Goal: Information Seeking & Learning: Learn about a topic

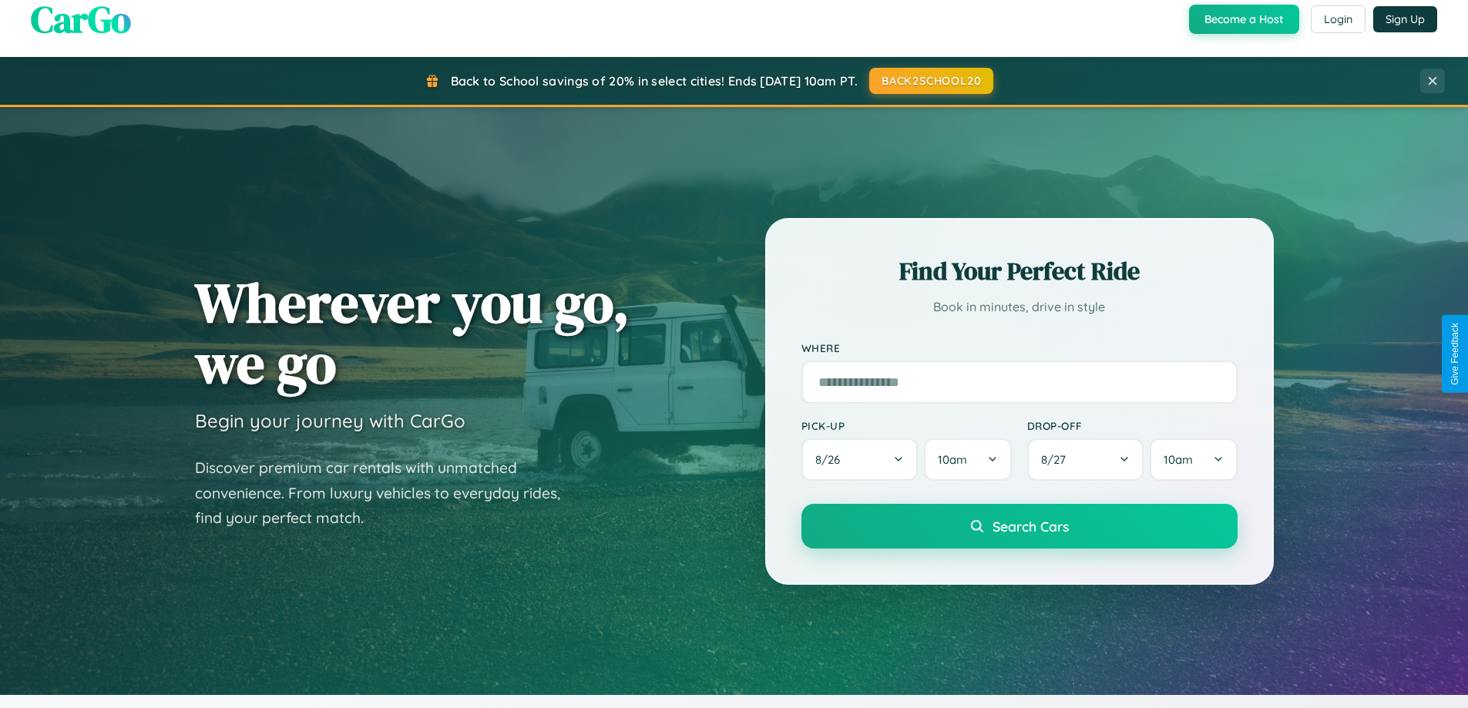
scroll to position [1806, 0]
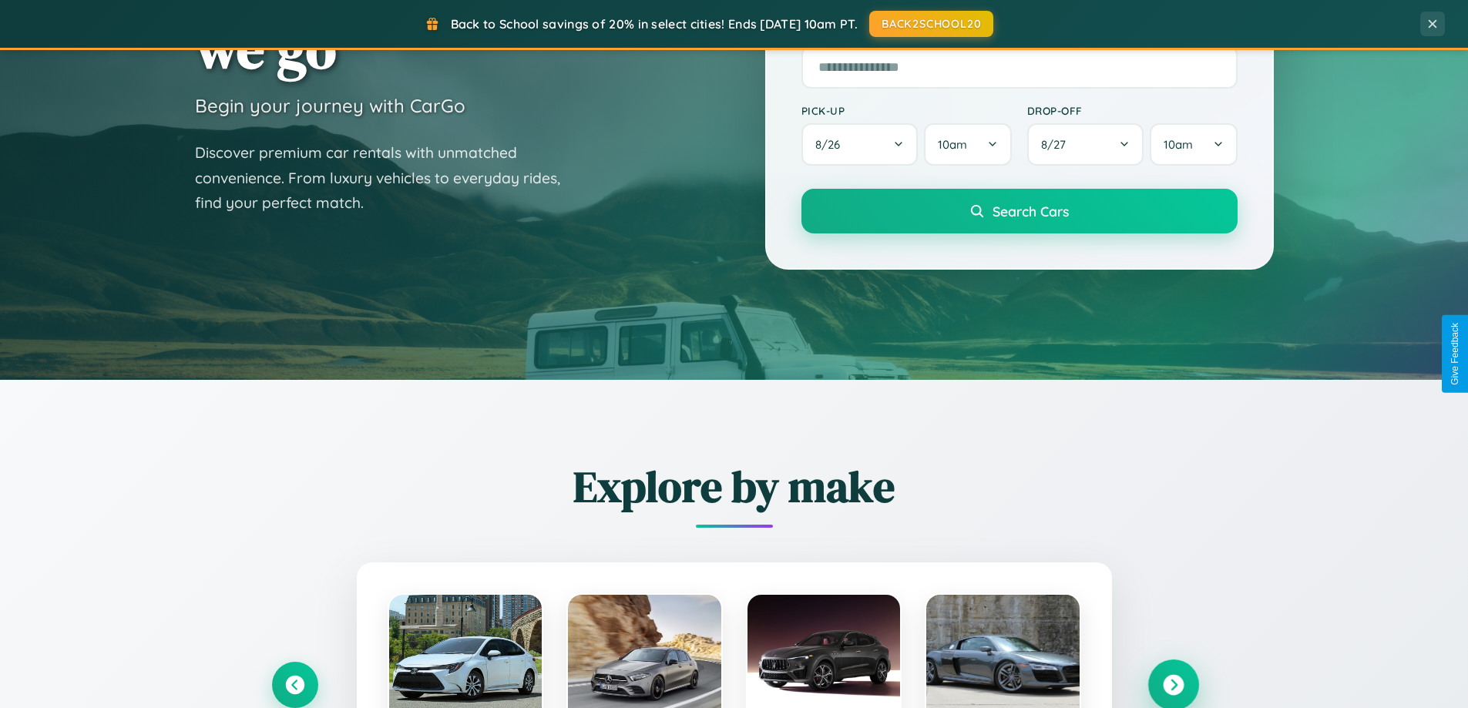
click at [1173, 684] on icon at bounding box center [1173, 685] width 21 height 21
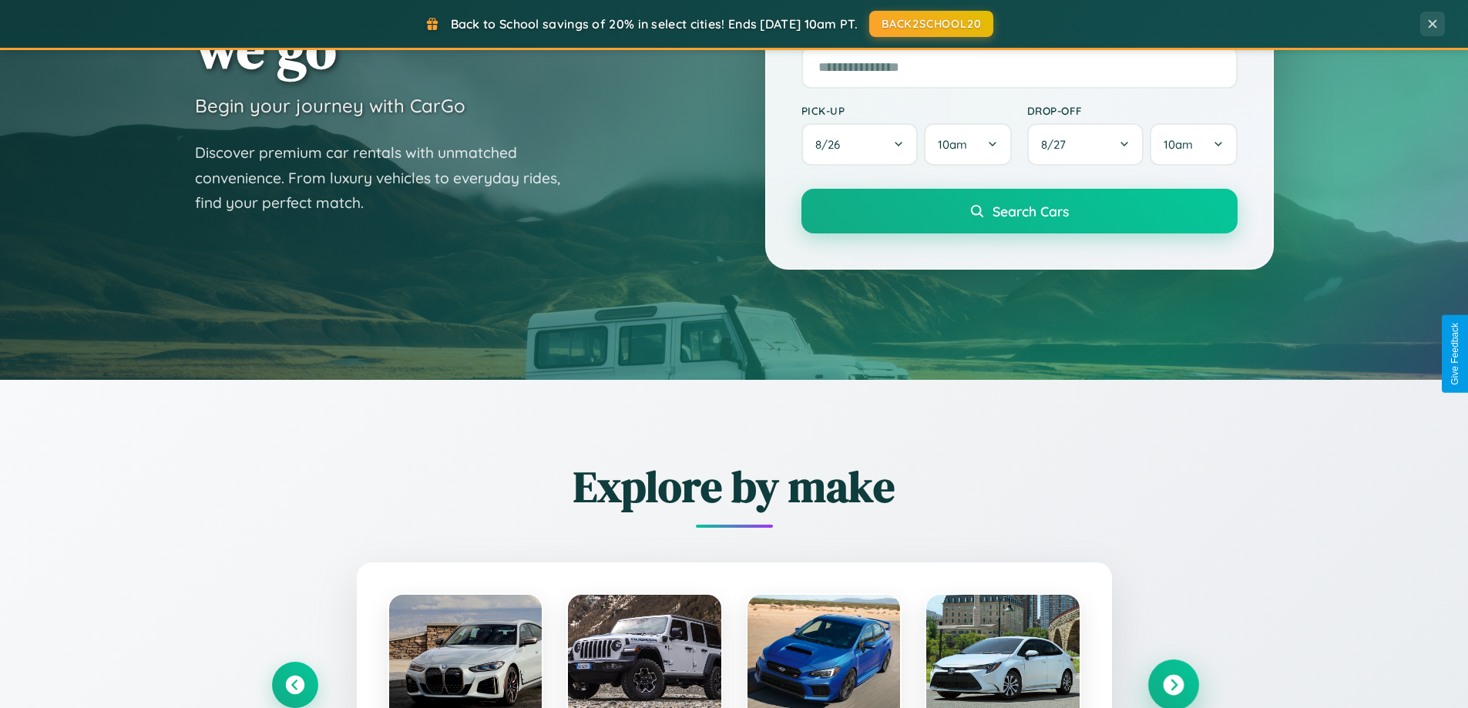
scroll to position [2965, 0]
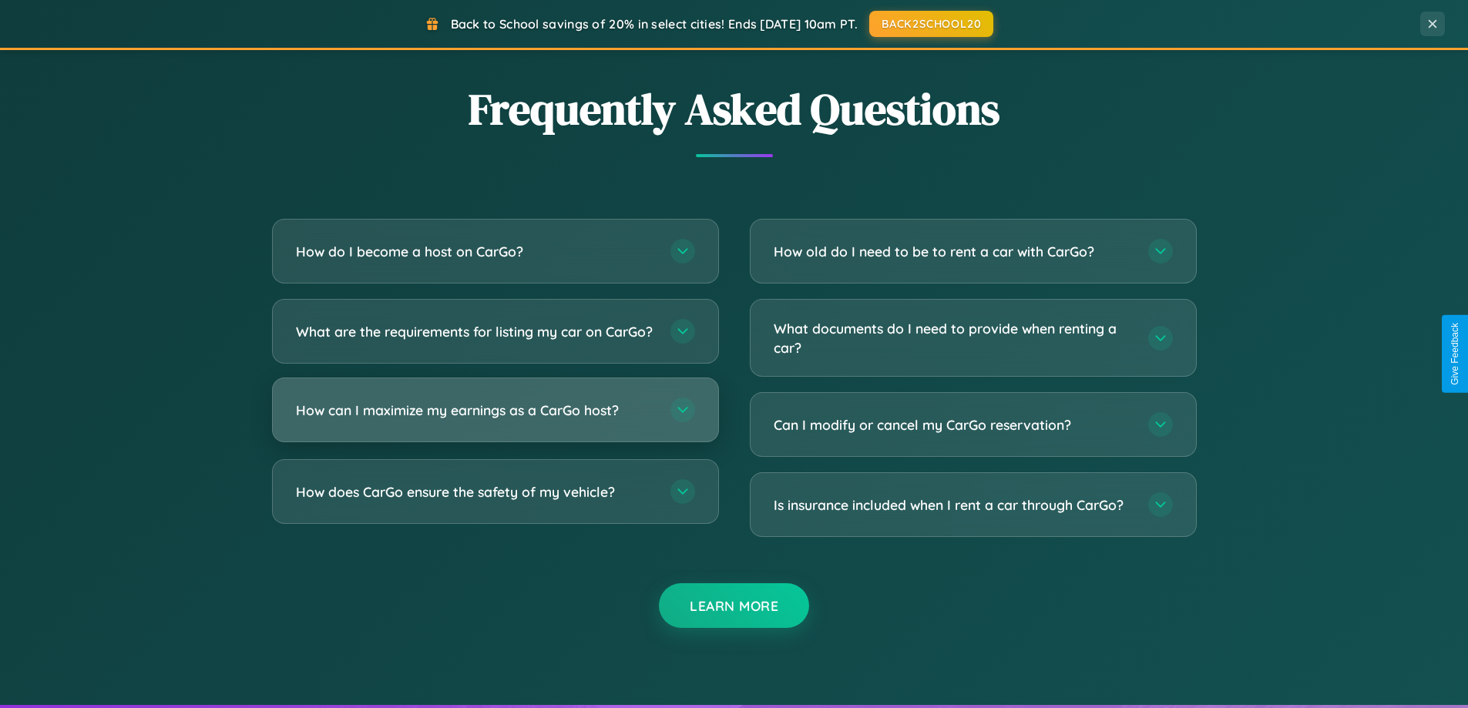
click at [495, 420] on h3 "How can I maximize my earnings as a CarGo host?" at bounding box center [475, 410] width 359 height 19
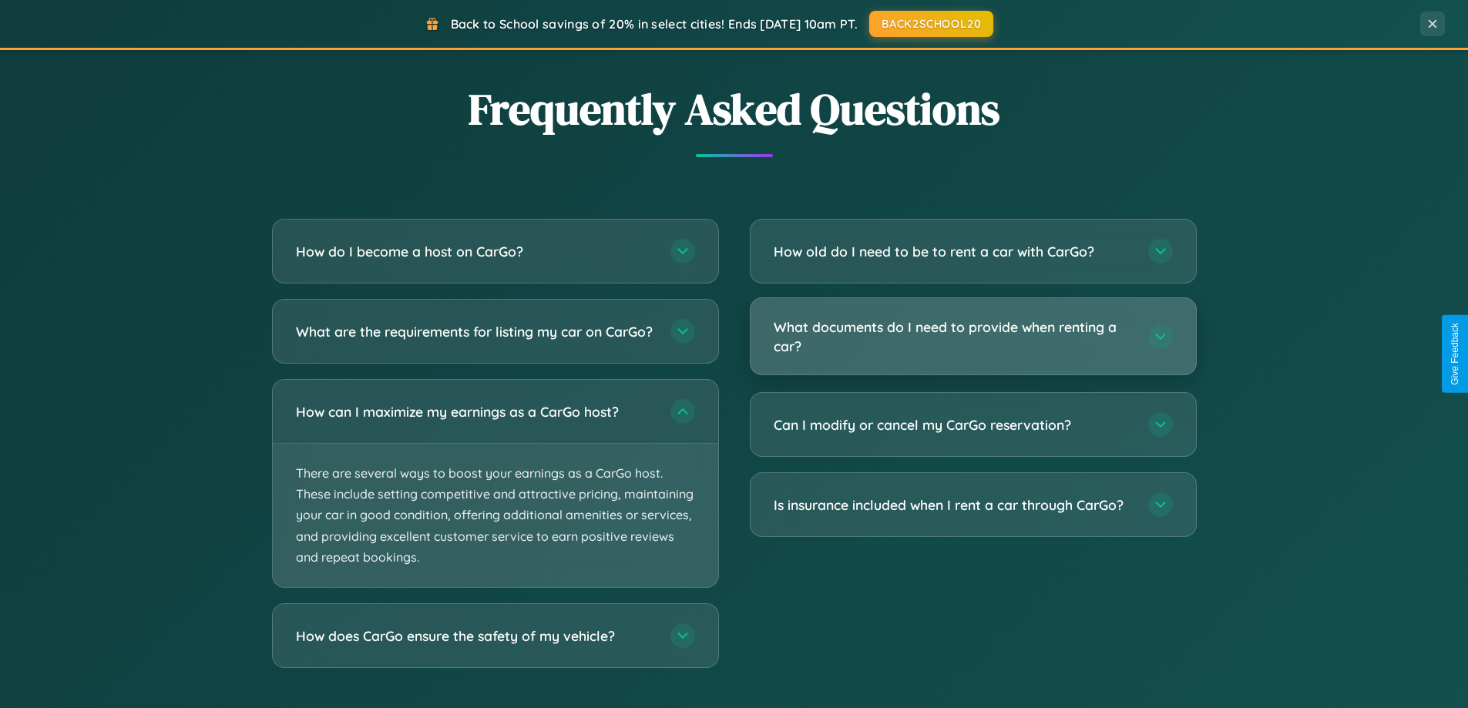
click at [973, 338] on h3 "What documents do I need to provide when renting a car?" at bounding box center [953, 337] width 359 height 38
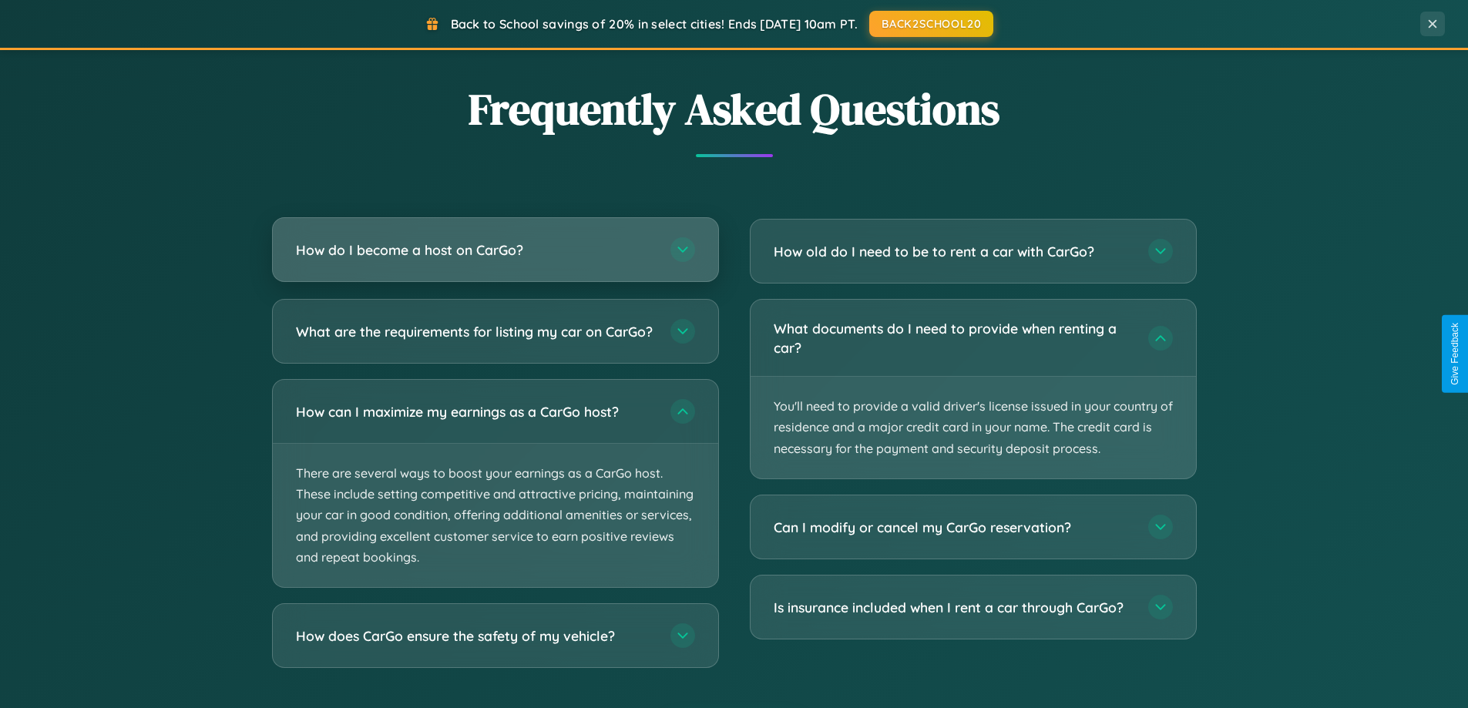
click at [495, 250] on h3 "How do I become a host on CarGo?" at bounding box center [475, 249] width 359 height 19
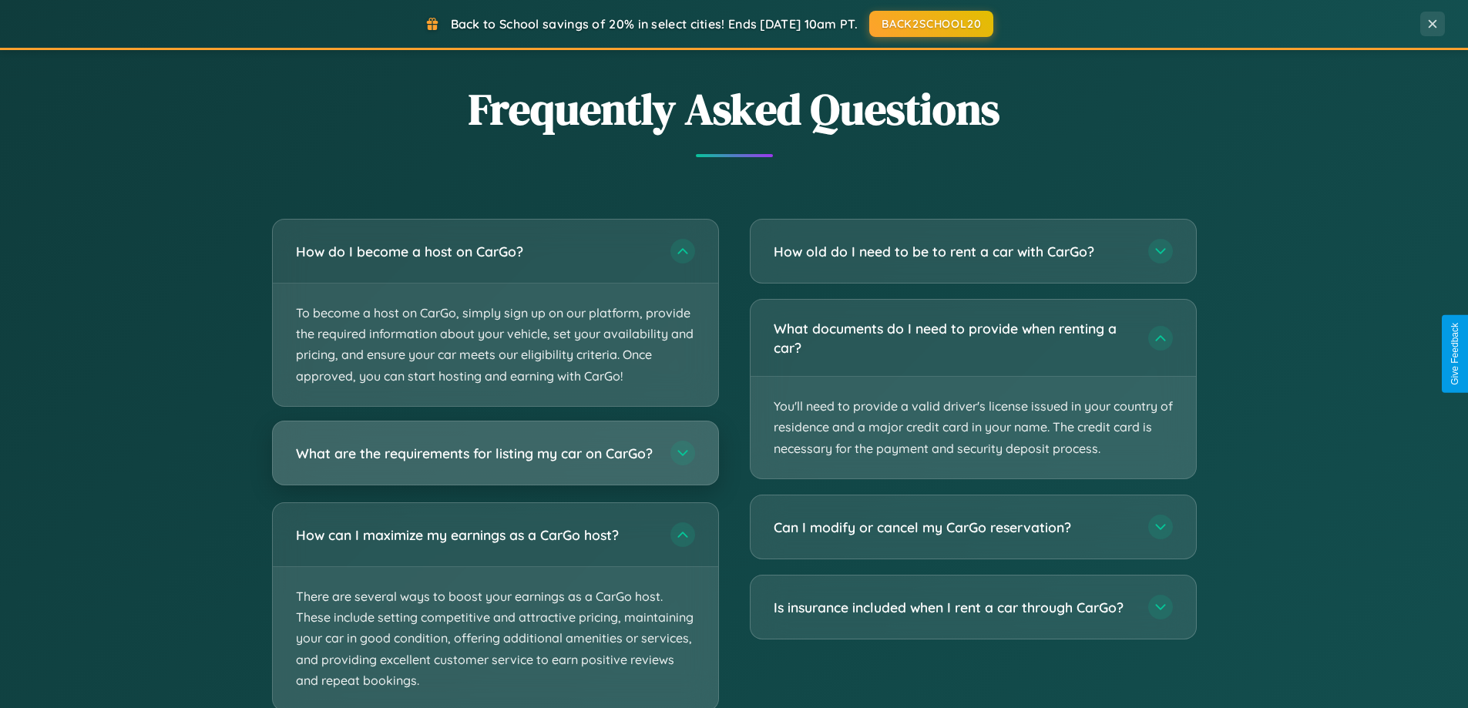
click at [495, 461] on h3 "What are the requirements for listing my car on CarGo?" at bounding box center [475, 452] width 359 height 19
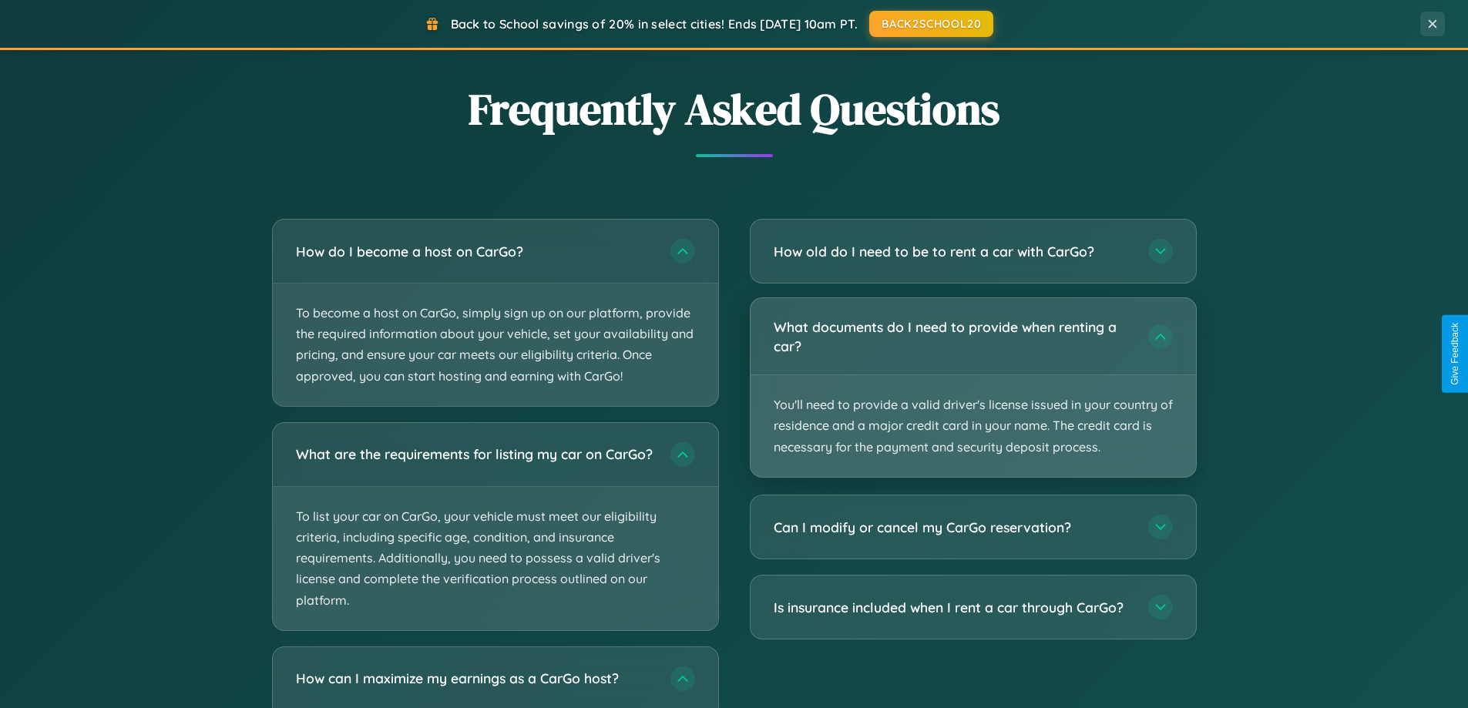
click at [973, 388] on p "You'll need to provide a valid driver's license issued in your country of resid…" at bounding box center [973, 426] width 445 height 102
click at [973, 387] on p "You'll need to provide a valid driver's license issued in your country of resid…" at bounding box center [973, 426] width 445 height 102
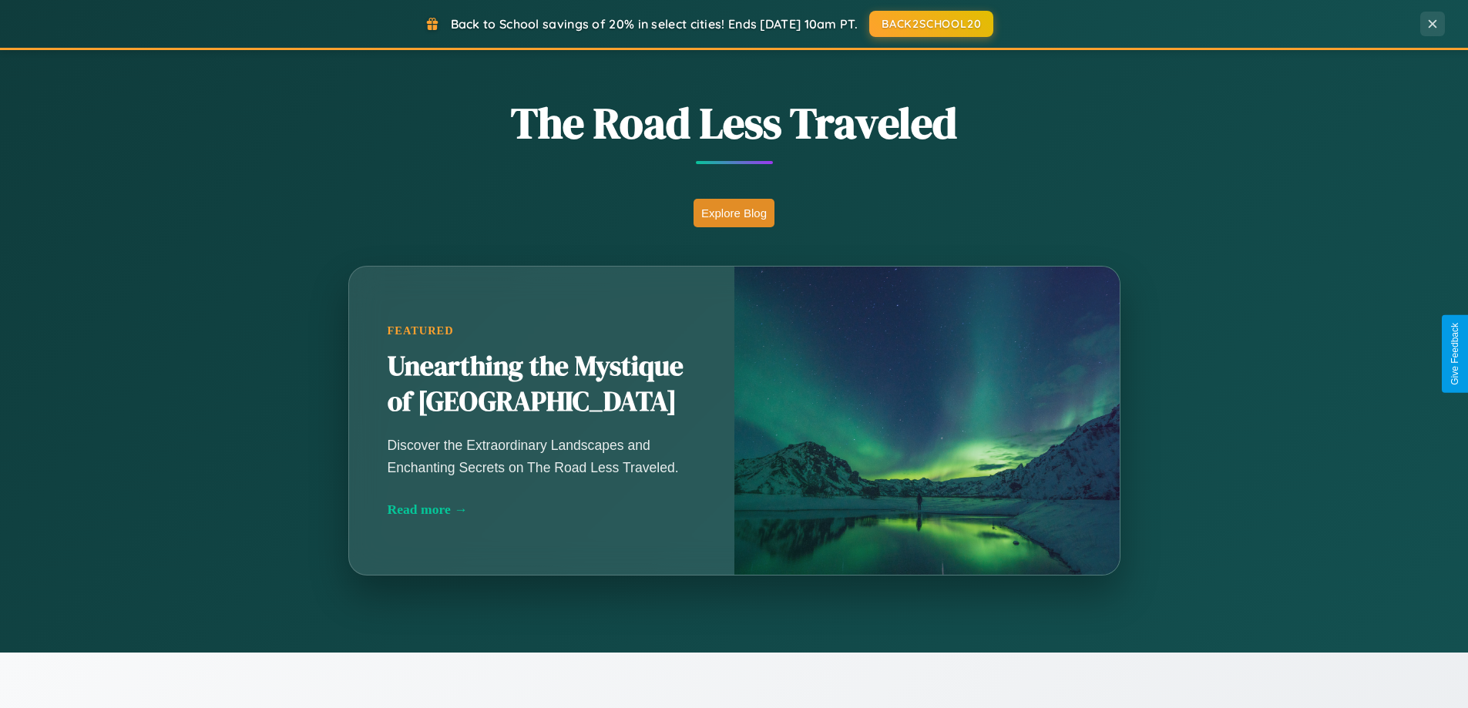
scroll to position [1060, 0]
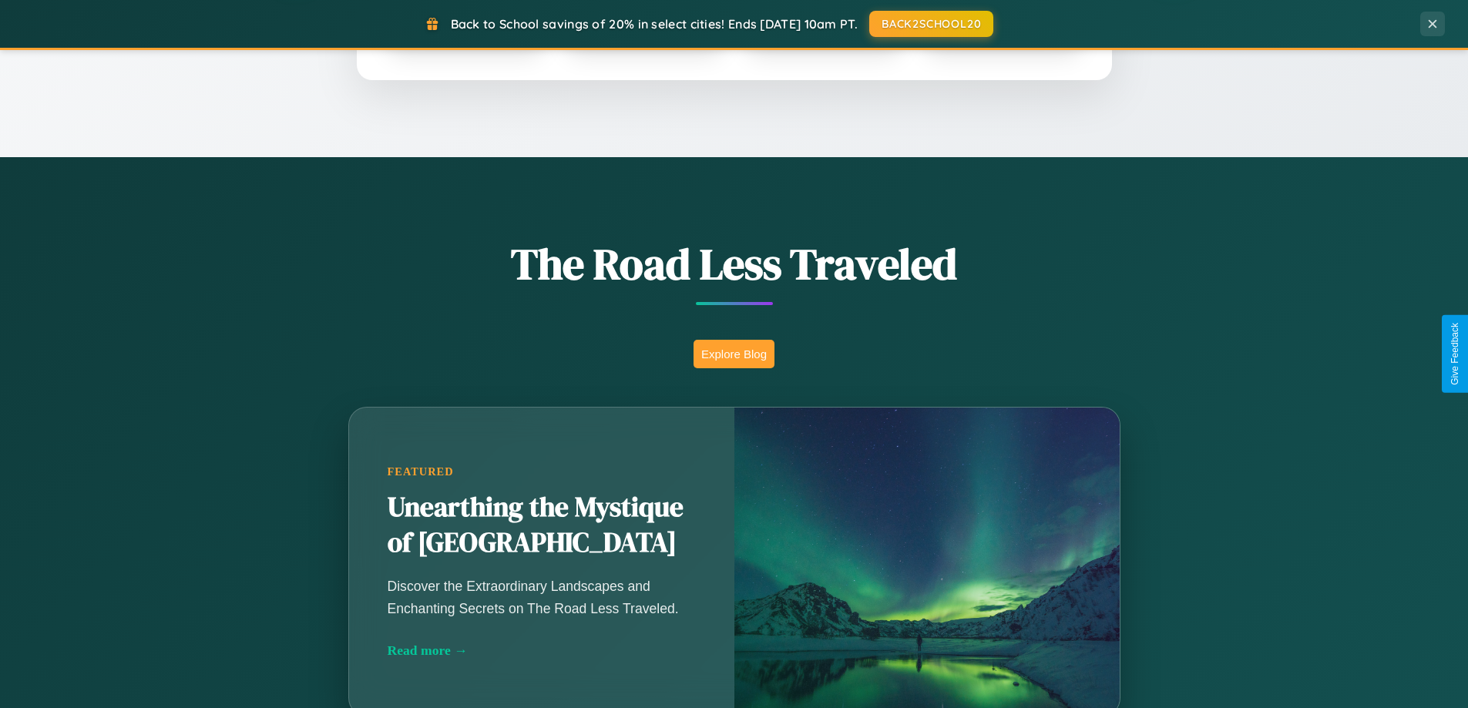
click at [734, 354] on button "Explore Blog" at bounding box center [734, 354] width 81 height 29
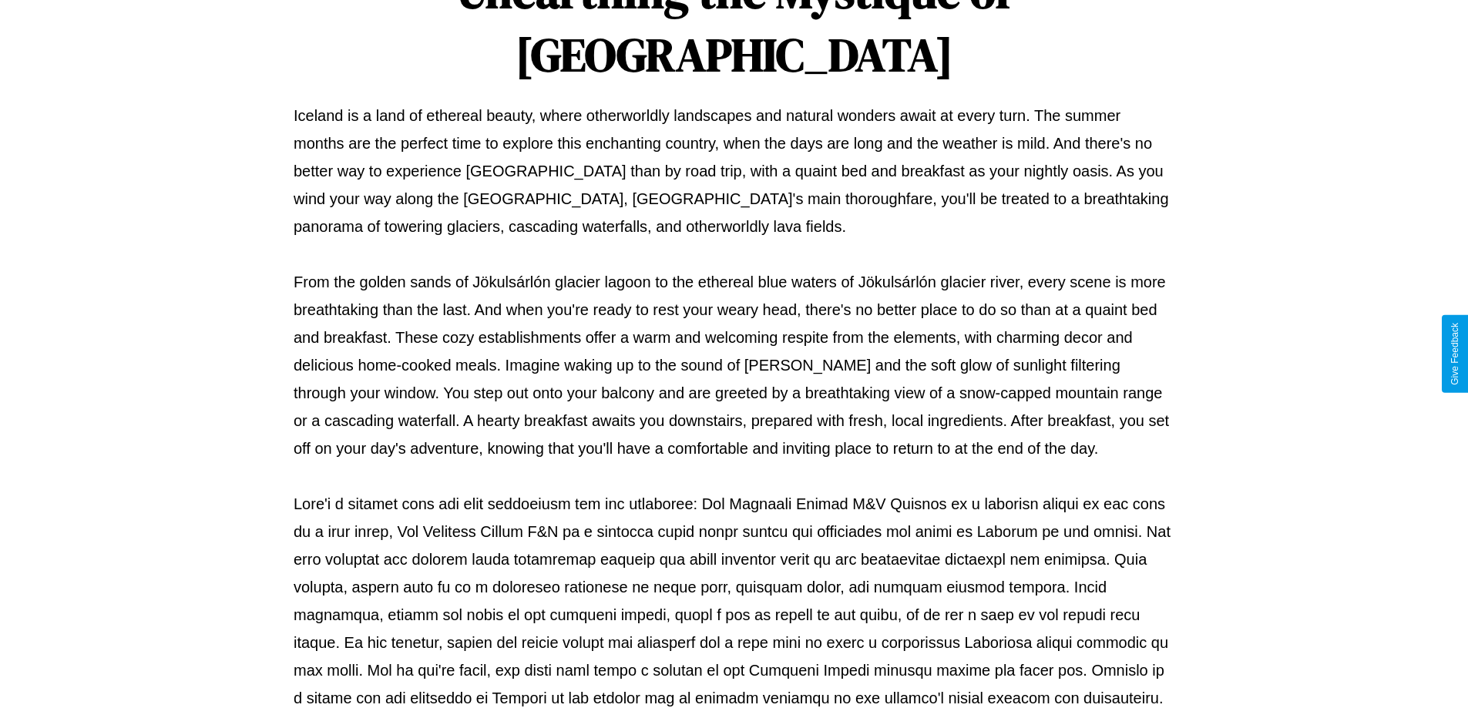
scroll to position [499, 0]
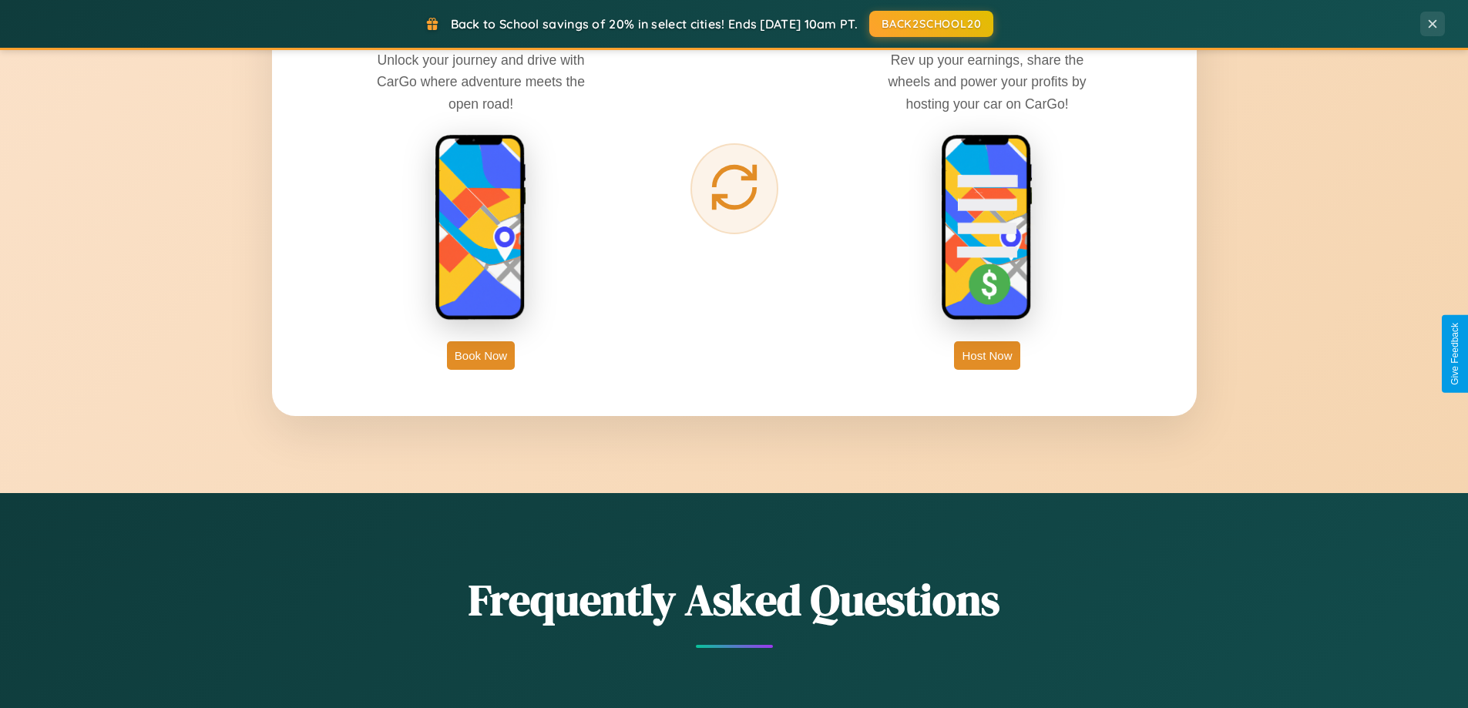
scroll to position [2476, 0]
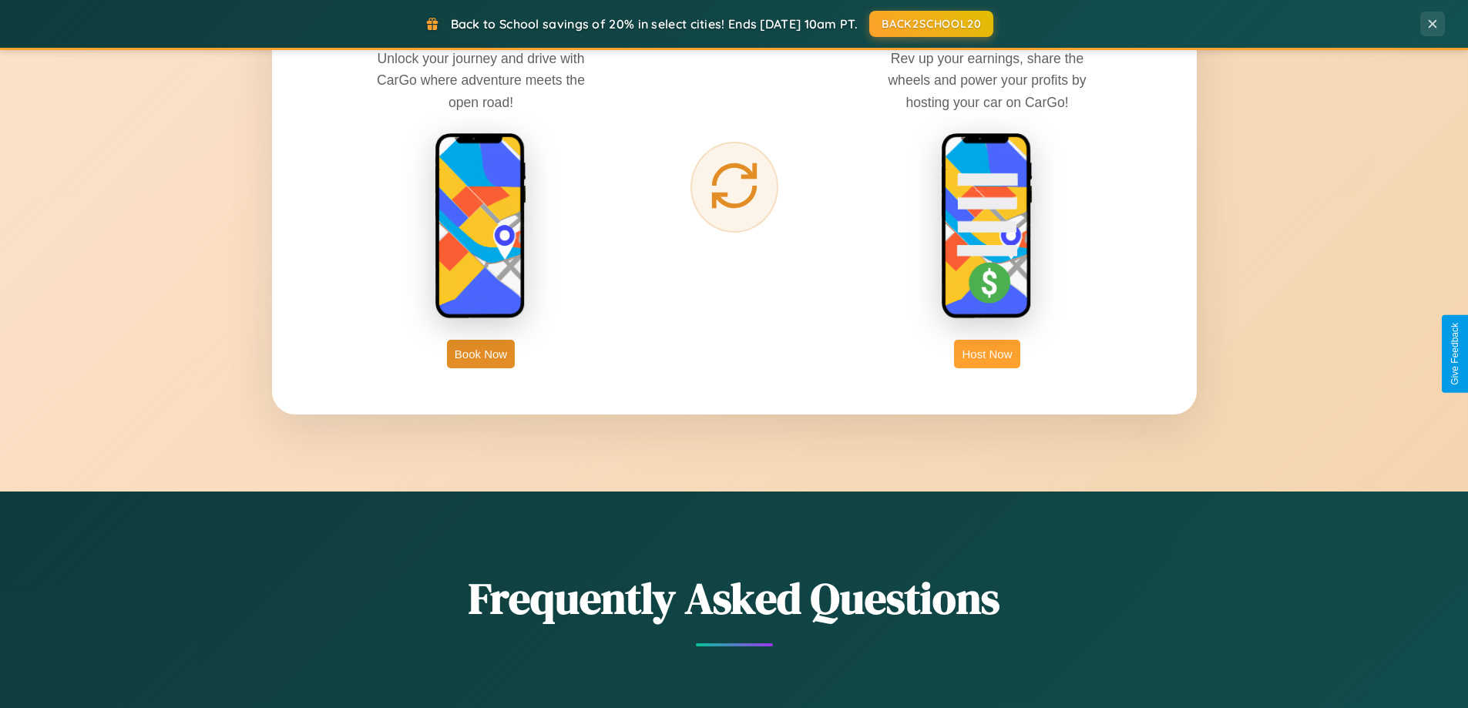
click at [987, 354] on button "Host Now" at bounding box center [987, 354] width 66 height 29
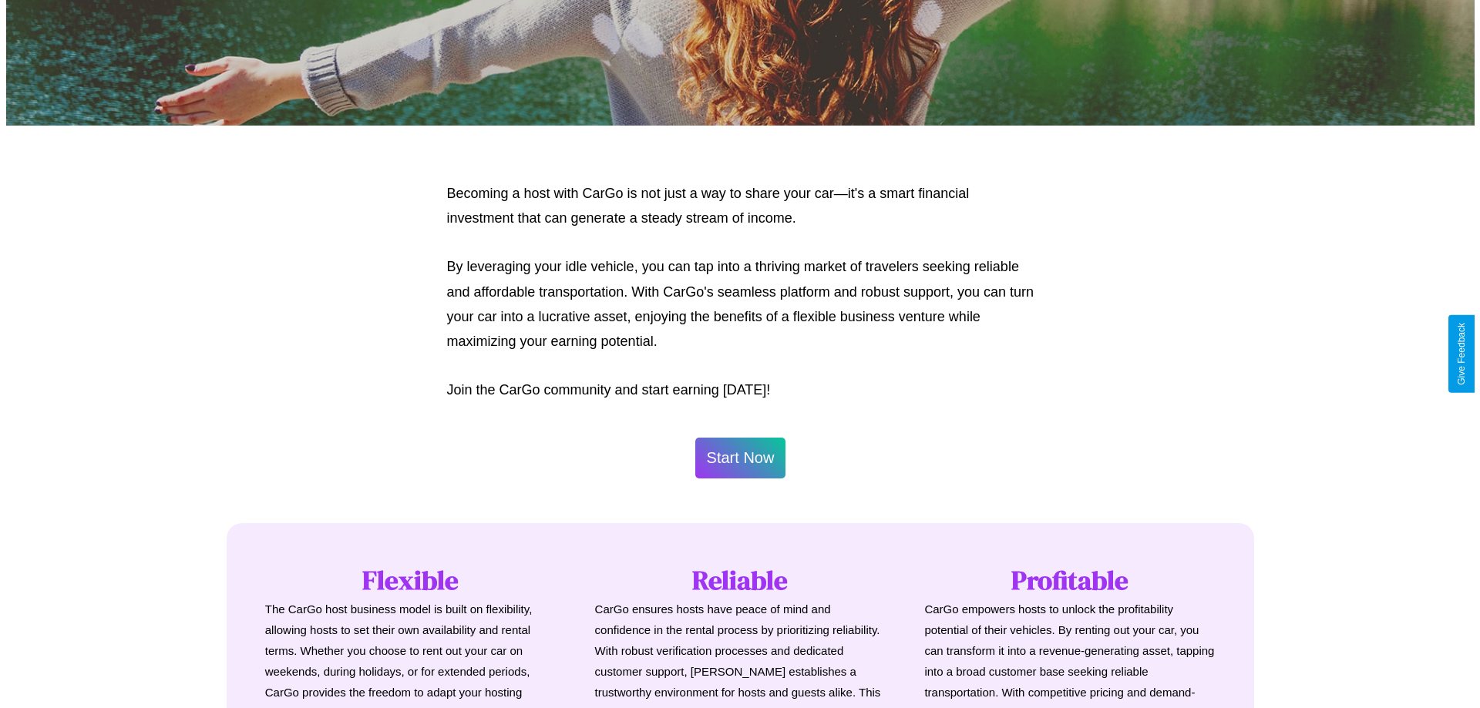
scroll to position [744, 0]
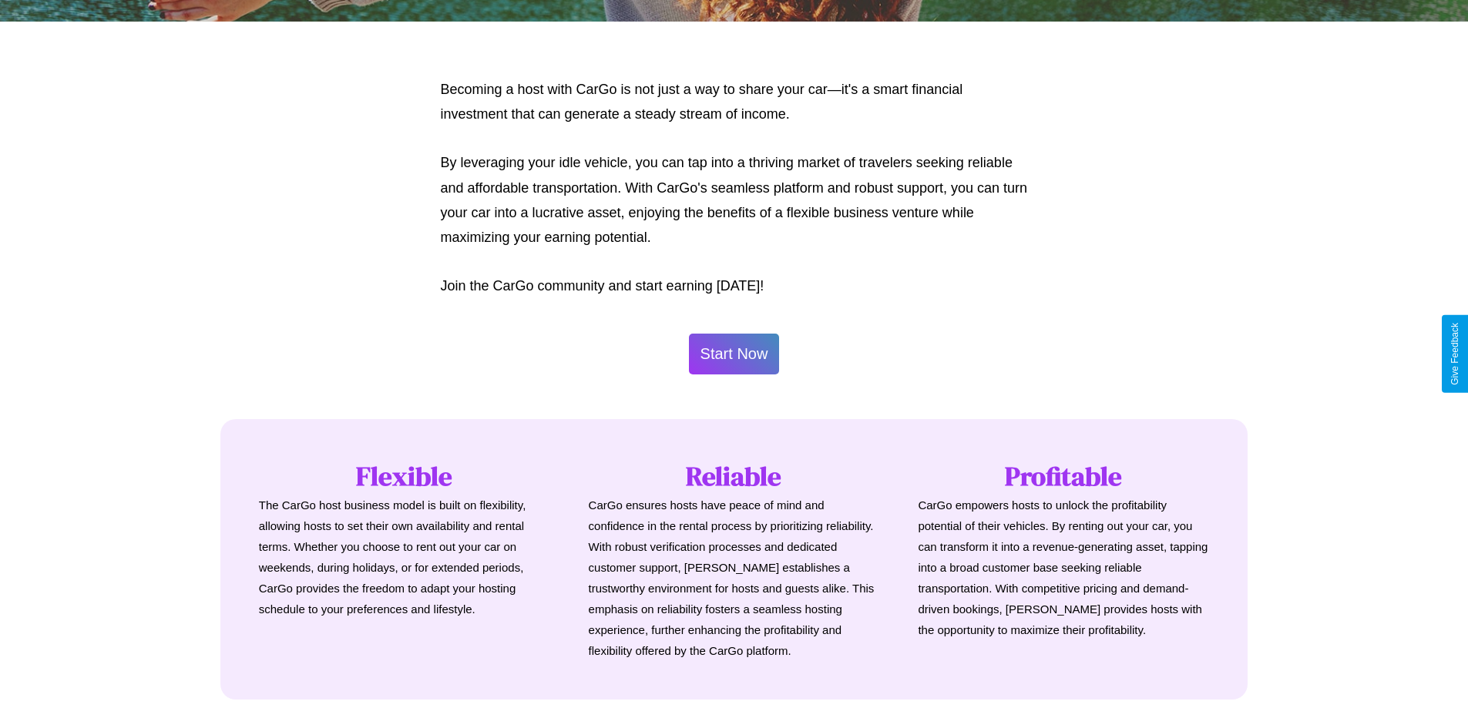
click at [734, 354] on button "Start Now" at bounding box center [734, 354] width 91 height 41
